Goal: Task Accomplishment & Management: Manage account settings

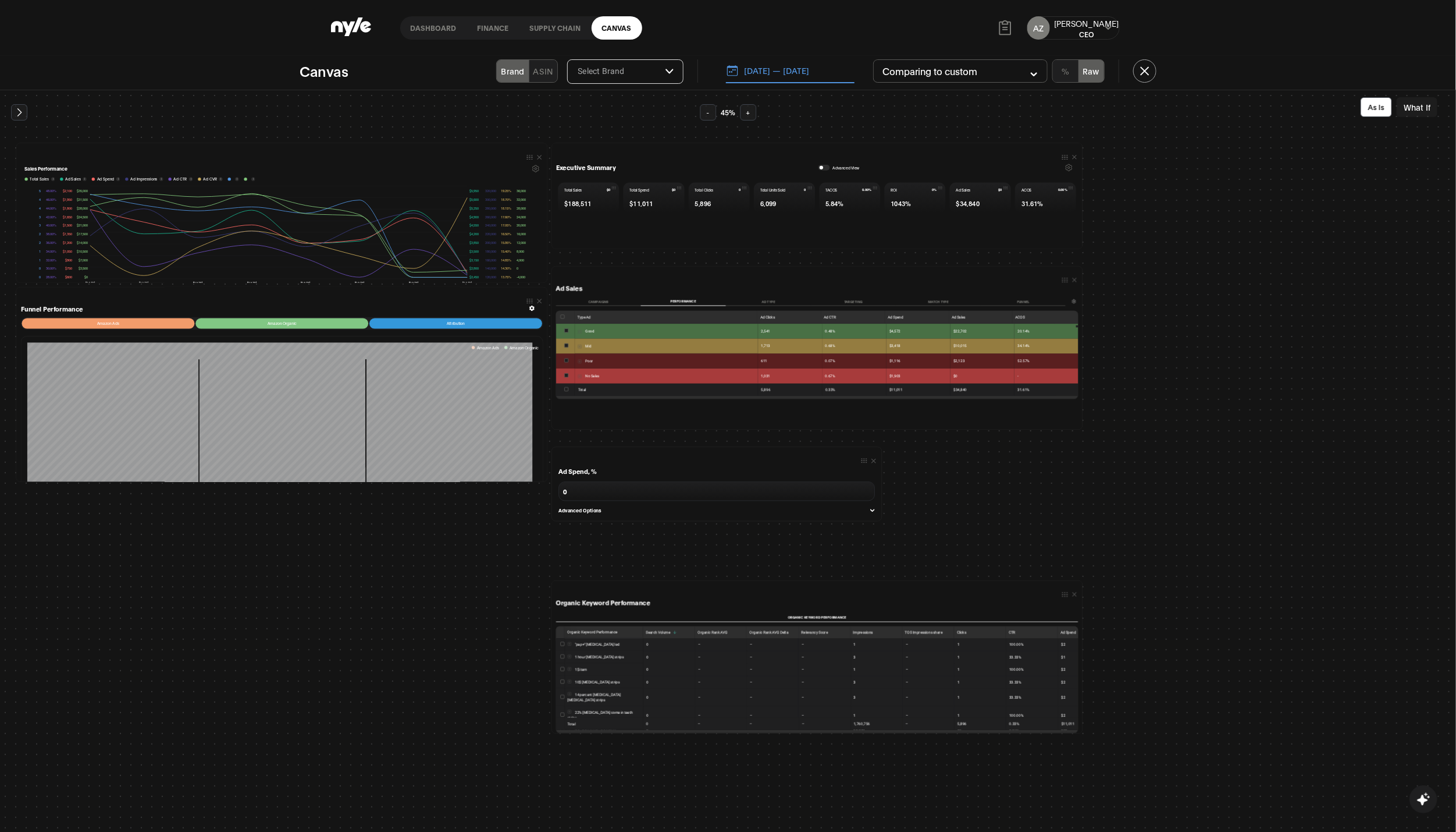
click at [484, 26] on link "finance" at bounding box center [493, 28] width 52 height 24
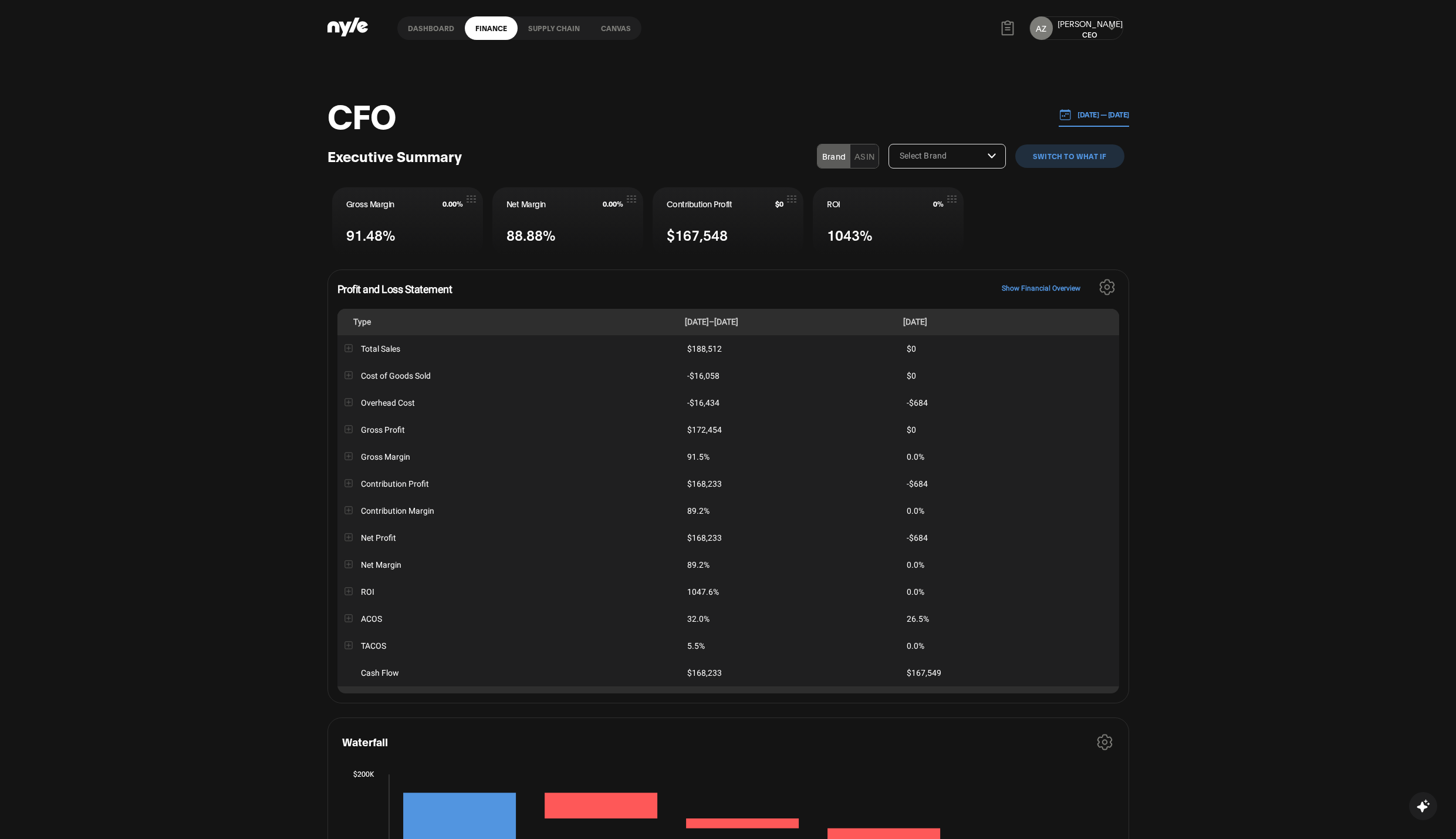
click at [1082, 118] on p "[DATE] — [DATE]" at bounding box center [1100, 115] width 58 height 10
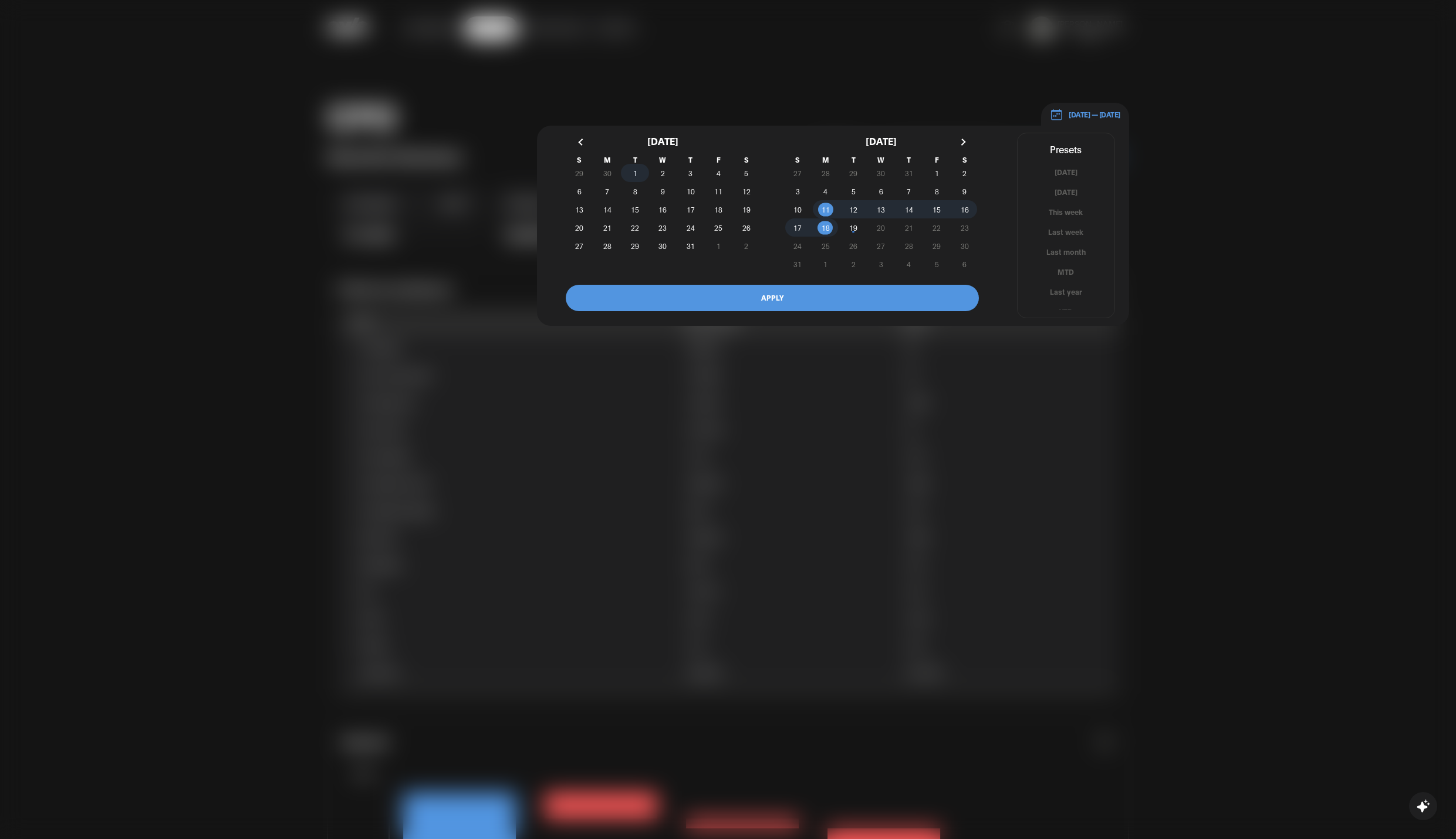
click at [639, 176] on span "1" at bounding box center [634, 172] width 27 height 13
click at [746, 194] on span "12" at bounding box center [746, 191] width 8 height 21
click at [773, 296] on button "APPLY" at bounding box center [772, 297] width 413 height 26
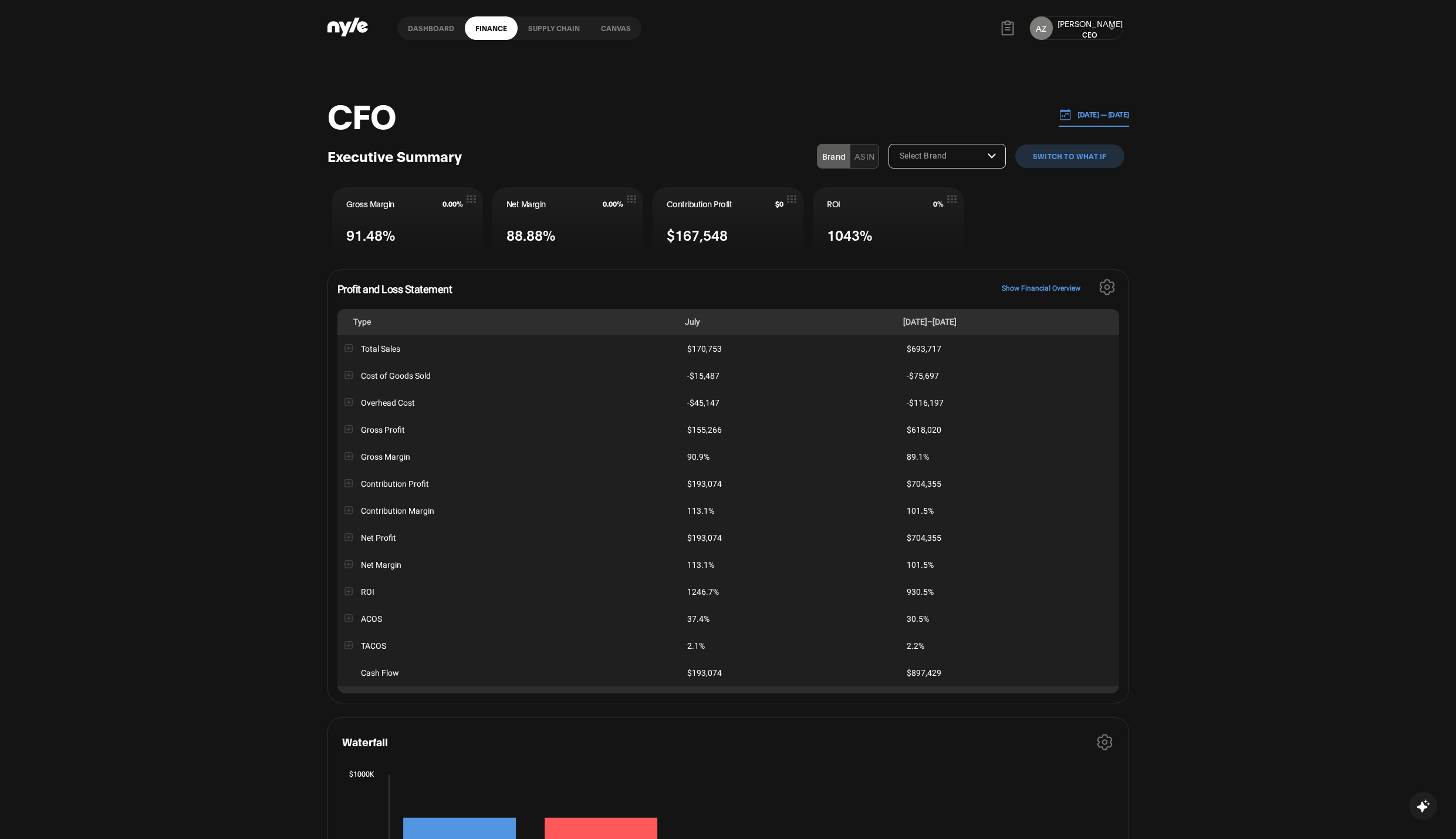
click at [1108, 288] on icon "Settings" at bounding box center [1107, 286] width 16 height 16
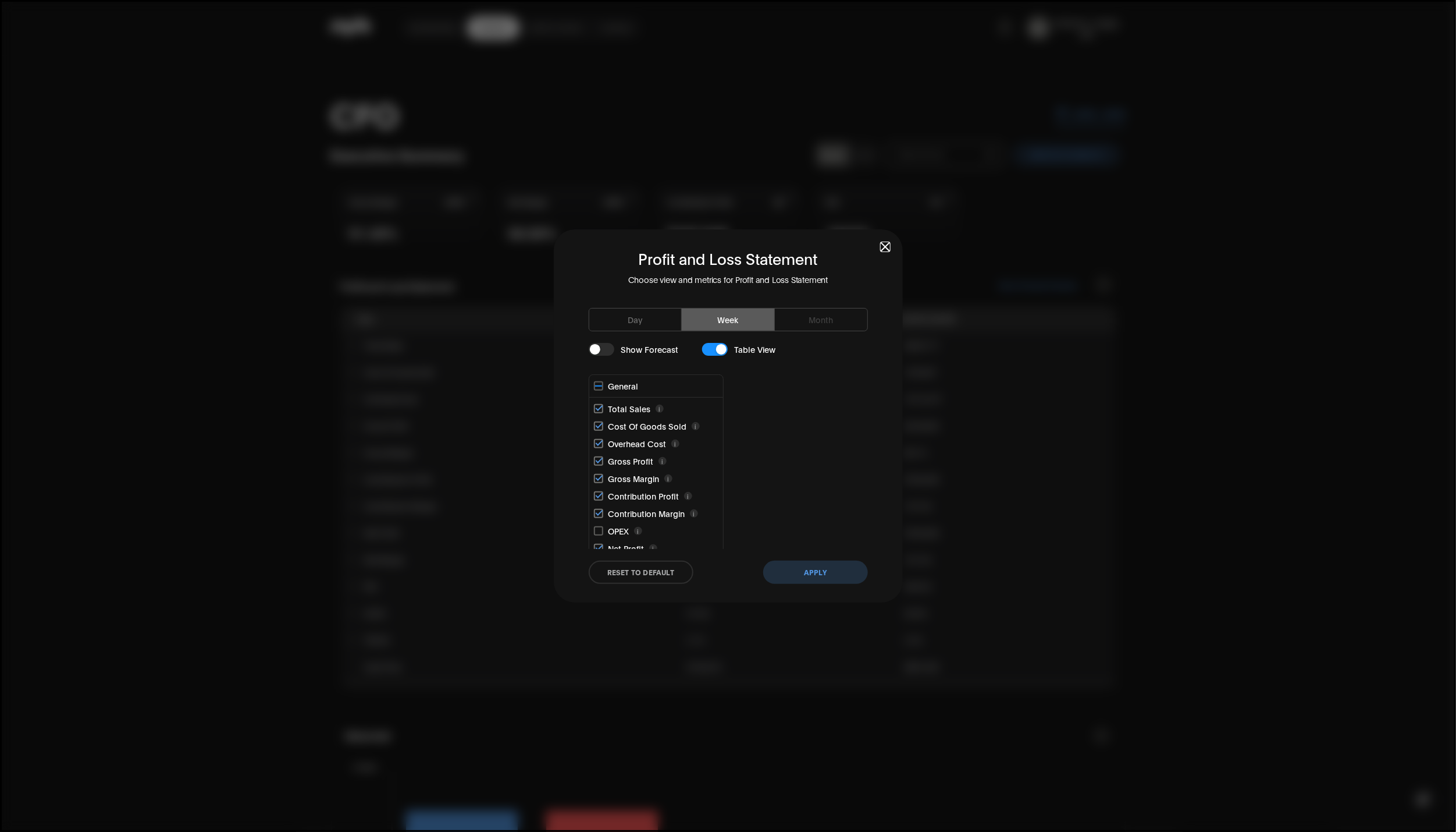
click at [655, 317] on button "Day" at bounding box center [635, 319] width 93 height 22
click at [821, 578] on button "Apply" at bounding box center [816, 573] width 104 height 24
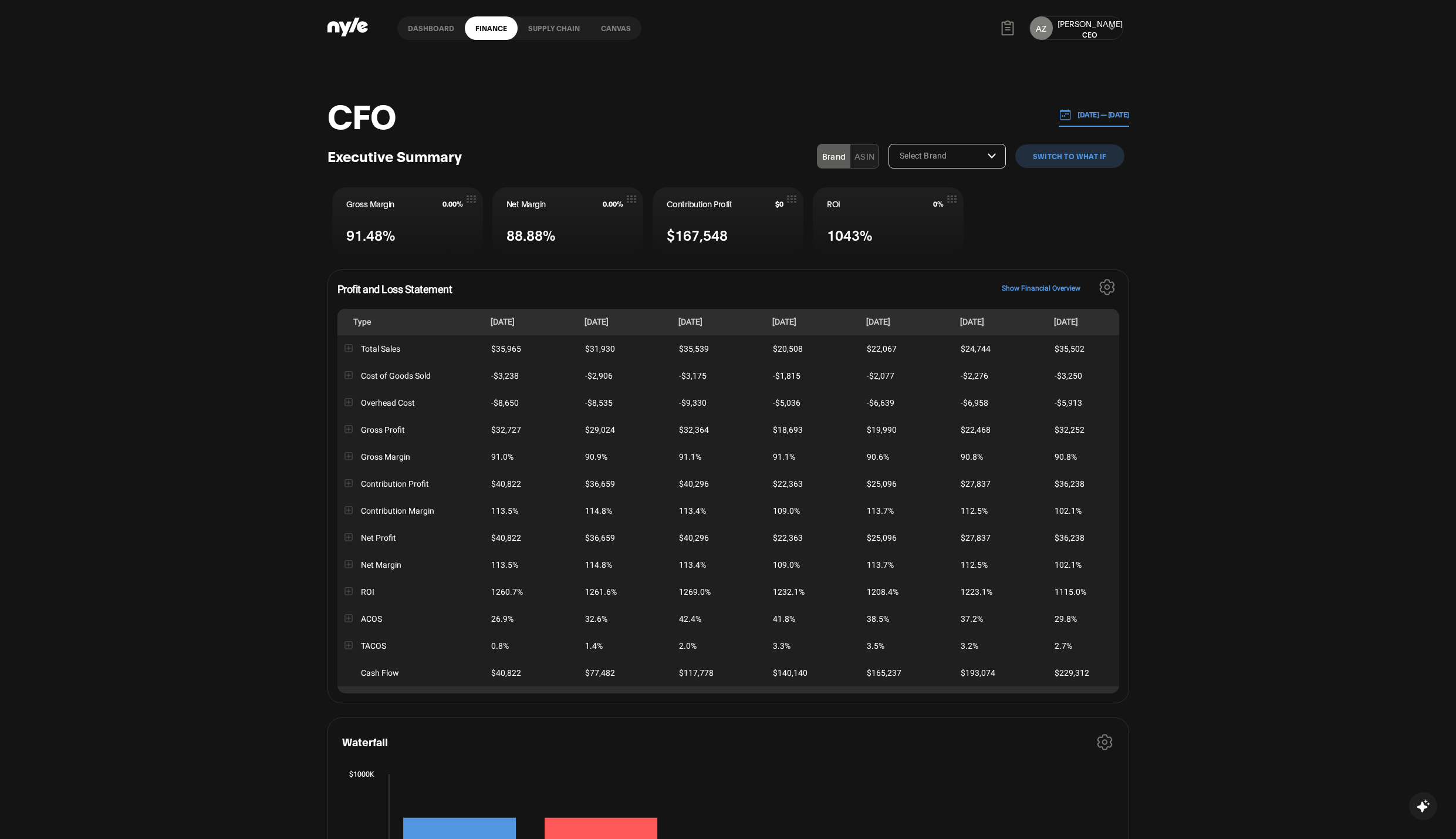
click at [444, 28] on link "Dashboard" at bounding box center [430, 28] width 67 height 24
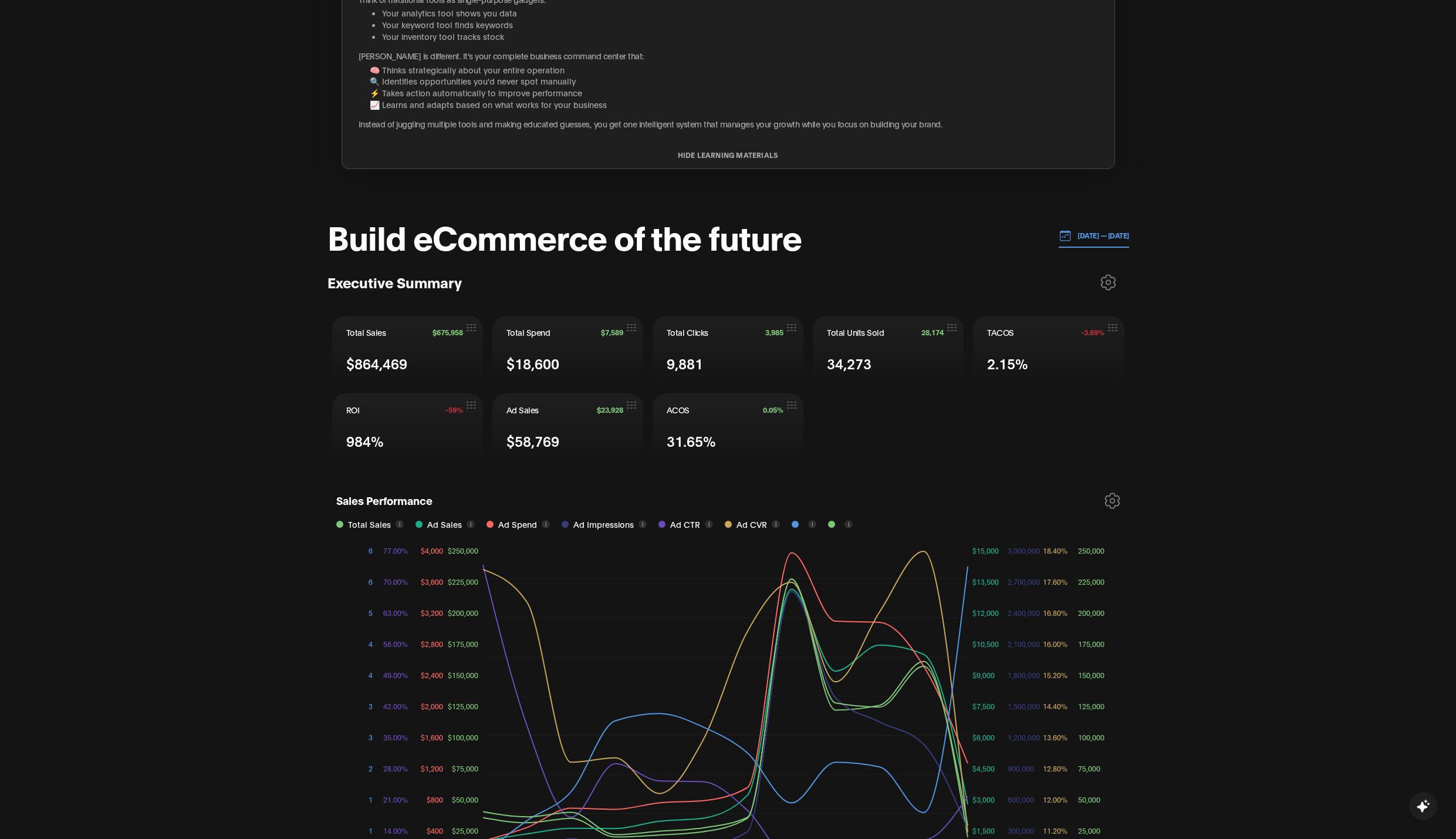
scroll to position [320, 0]
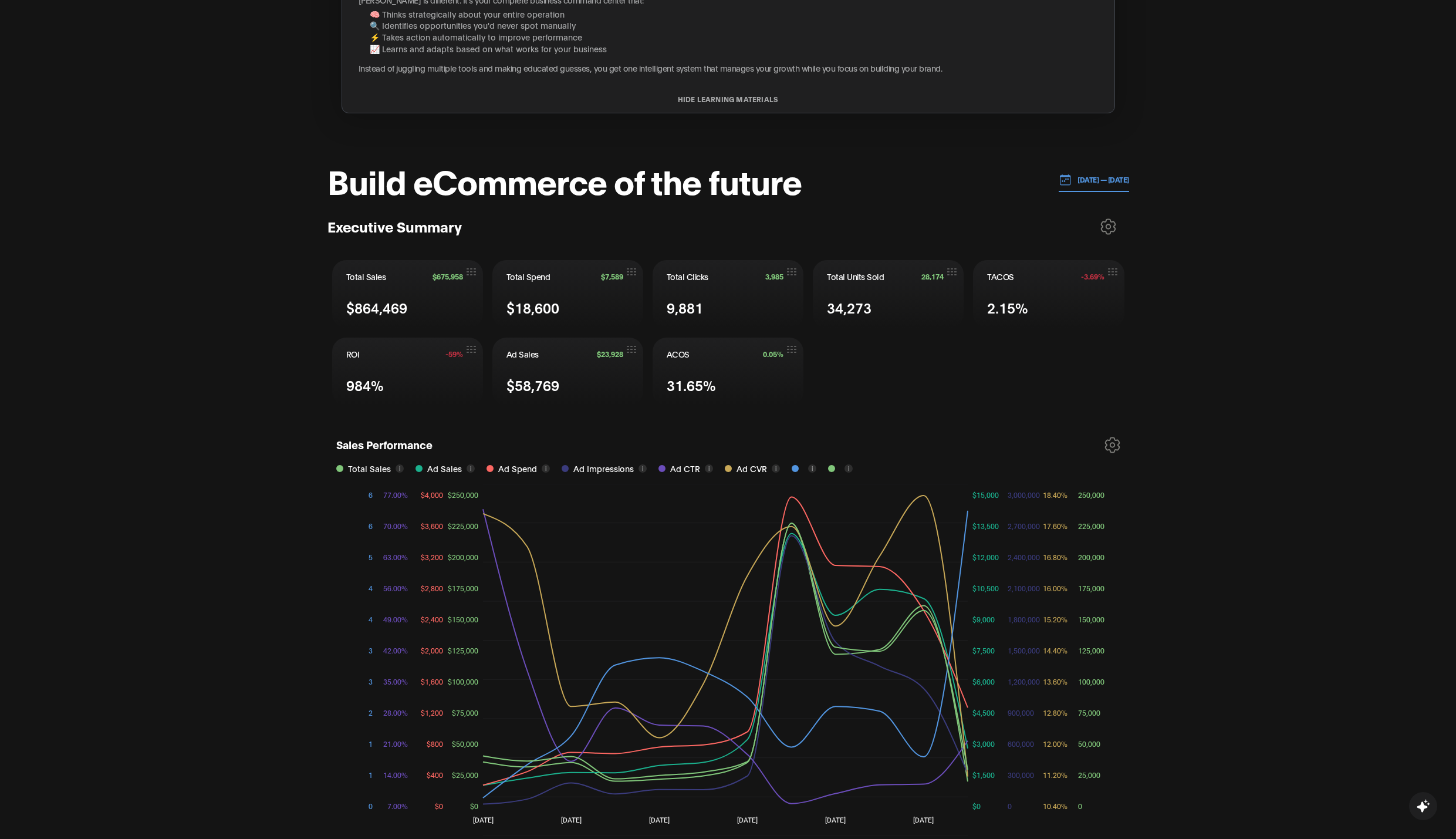
click at [1115, 180] on p "[DATE] — [DATE]" at bounding box center [1100, 179] width 58 height 10
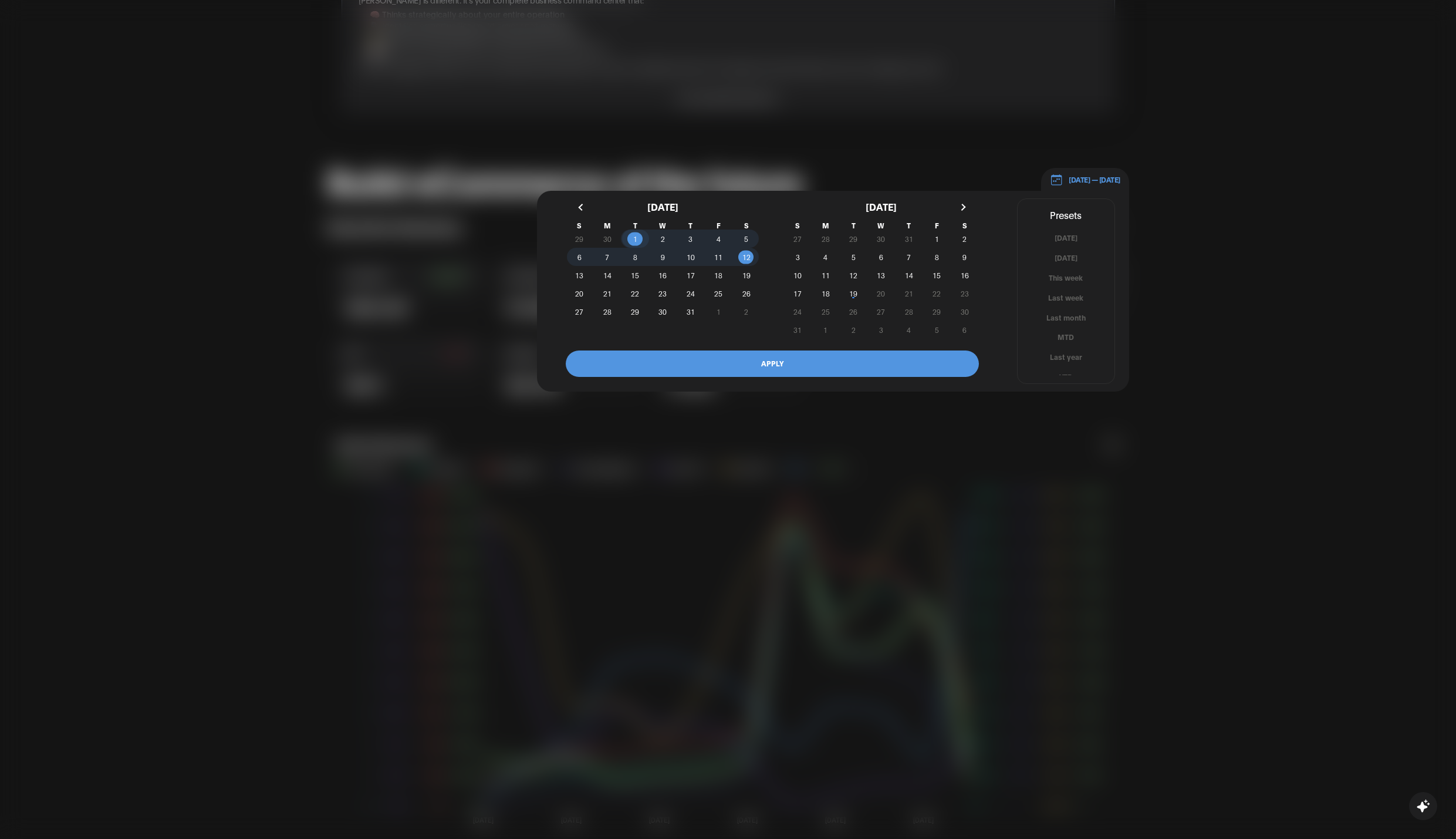
click at [638, 239] on span "1" at bounding box center [634, 239] width 27 height 13
click at [691, 315] on span "31" at bounding box center [691, 312] width 8 height 21
click at [740, 357] on button "APPLY" at bounding box center [772, 363] width 413 height 26
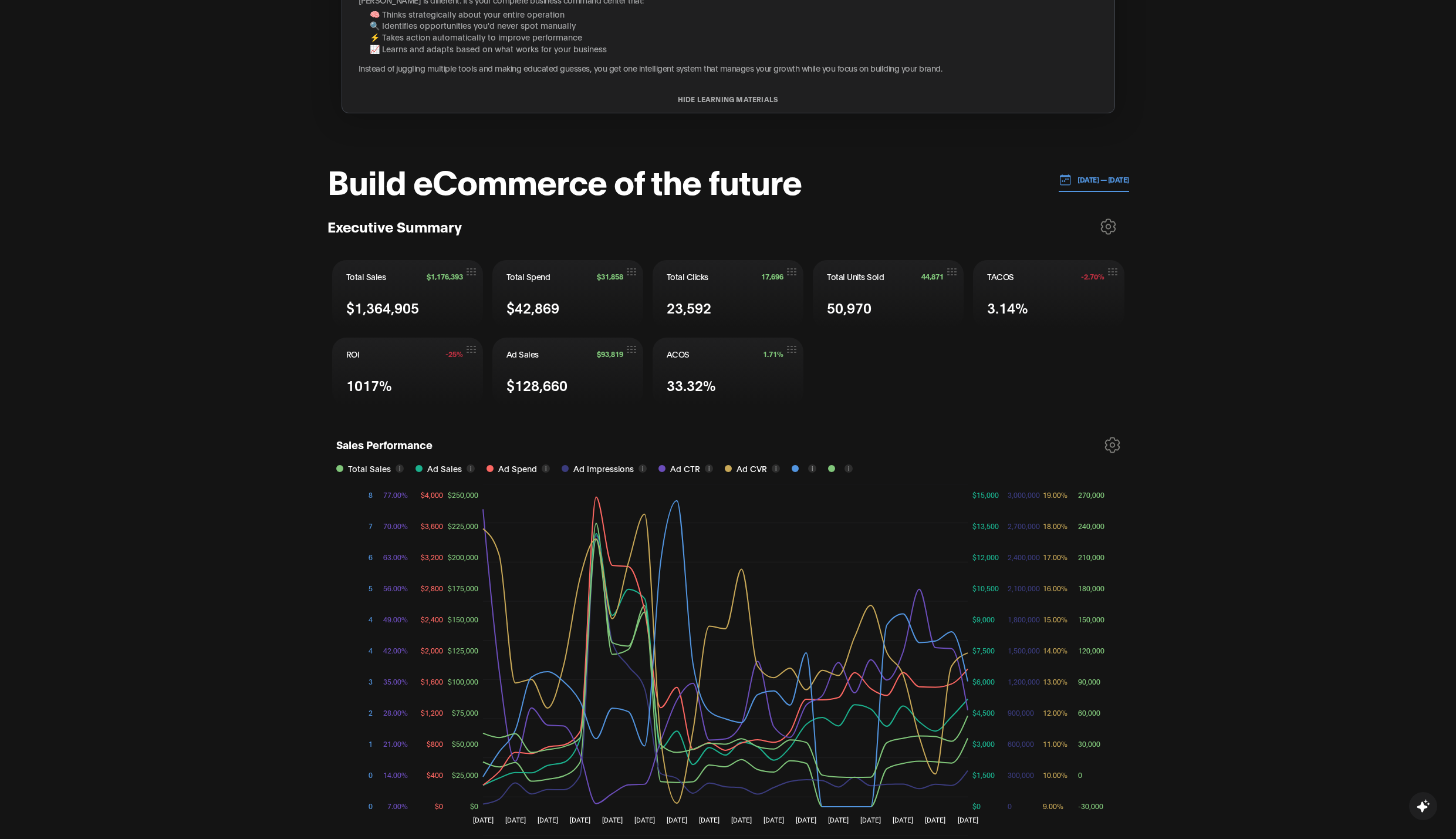
scroll to position [0, 0]
